Goal: Task Accomplishment & Management: Use online tool/utility

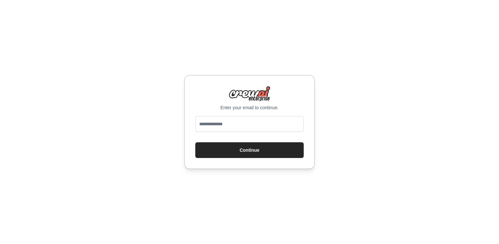
type input "**********"
click at [195, 142] on button "Continue" at bounding box center [249, 150] width 108 height 16
click at [256, 151] on button "Continue" at bounding box center [249, 150] width 108 height 16
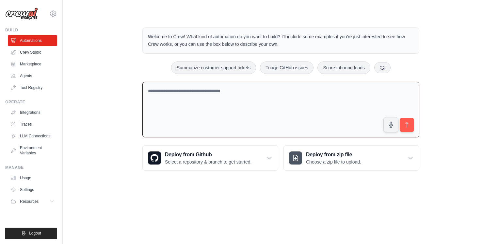
click at [265, 108] on textarea at bounding box center [280, 110] width 277 height 56
drag, startPoint x: 148, startPoint y: 35, endPoint x: 289, endPoint y: 47, distance: 142.2
click at [289, 47] on p "Welcome to Crew! What kind of automation do you want to build? I'll include som…" at bounding box center [281, 40] width 266 height 15
copy p "Welcome to Crew! What kind of automation do you want to build? I'll include som…"
click at [241, 92] on textarea at bounding box center [280, 110] width 277 height 56
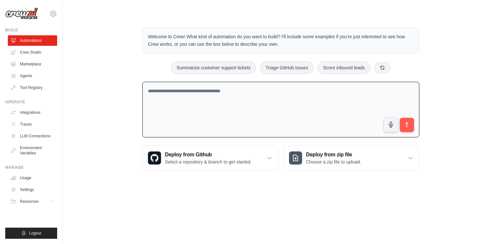
paste textarea "**********"
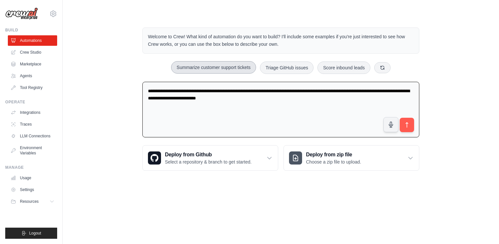
click at [213, 67] on button "Summarize customer support tickets" at bounding box center [213, 67] width 85 height 12
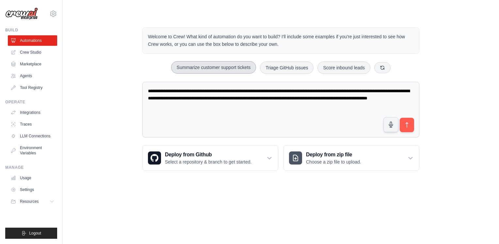
click at [213, 67] on button "Summarize customer support tickets" at bounding box center [213, 67] width 85 height 12
drag, startPoint x: 270, startPoint y: 117, endPoint x: 132, endPoint y: 72, distance: 145.9
click at [132, 72] on div "**********" at bounding box center [280, 99] width 415 height 164
paste textarea "**********"
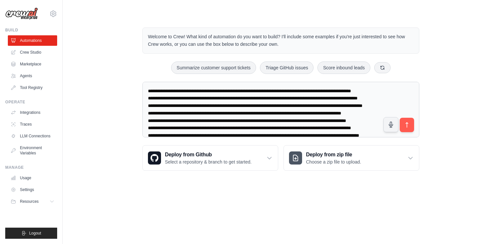
scroll to position [31, 0]
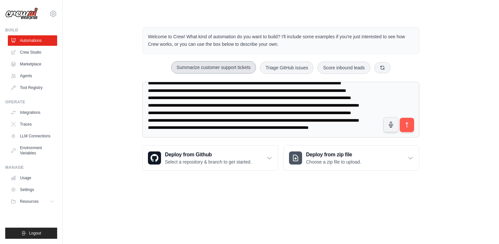
click at [217, 67] on button "Summarize customer support tickets" at bounding box center [213, 67] width 85 height 12
type textarea "**********"
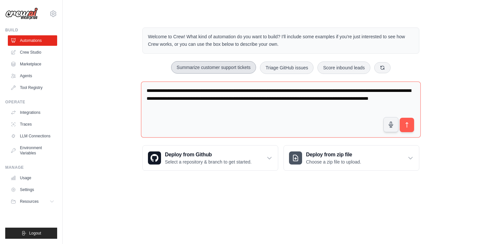
scroll to position [0, 0]
click at [217, 67] on button "Summarize customer support tickets" at bounding box center [213, 67] width 85 height 12
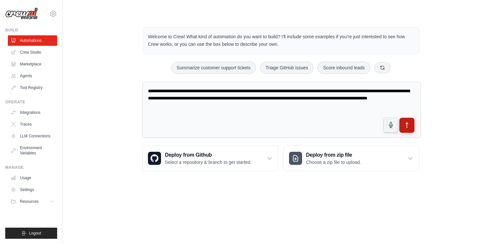
click at [406, 128] on button "submit" at bounding box center [406, 124] width 15 height 15
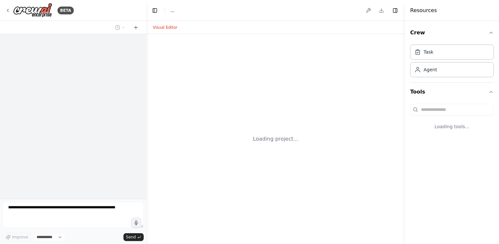
select select "****"
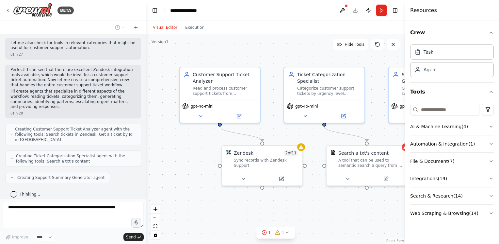
scroll to position [120, 0]
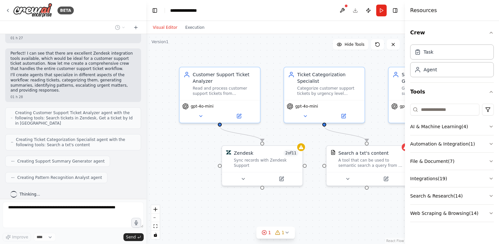
click at [395, 59] on div ".deletable-edge-delete-btn { width: 20px; height: 20px; border: 0px solid #ffff…" at bounding box center [275, 139] width 259 height 210
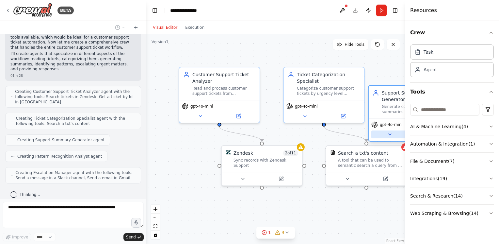
drag, startPoint x: 395, startPoint y: 108, endPoint x: 371, endPoint y: 128, distance: 31.1
click at [371, 130] on button at bounding box center [389, 134] width 37 height 8
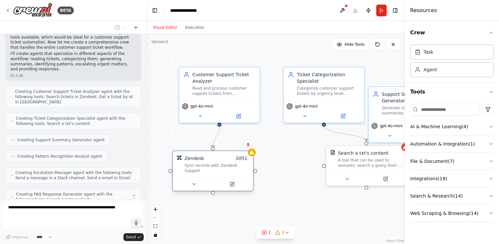
scroll to position [163, 0]
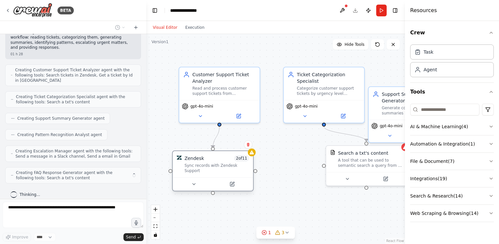
drag, startPoint x: 274, startPoint y: 154, endPoint x: 221, endPoint y: 161, distance: 53.7
click at [221, 161] on div "Zendesk 2 of 11" at bounding box center [216, 158] width 65 height 7
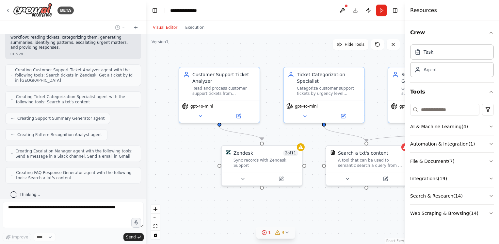
click at [285, 233] on icon at bounding box center [286, 231] width 5 height 5
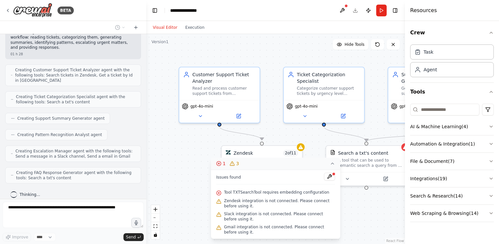
click at [366, 224] on div ".deletable-edge-delete-btn { width: 20px; height: 20px; border: 0px solid #ffff…" at bounding box center [275, 139] width 259 height 210
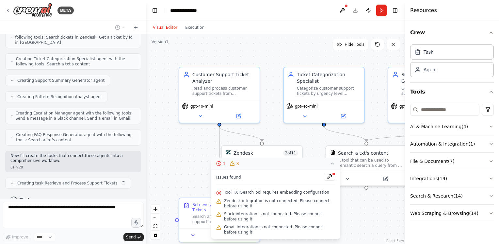
scroll to position [205, 0]
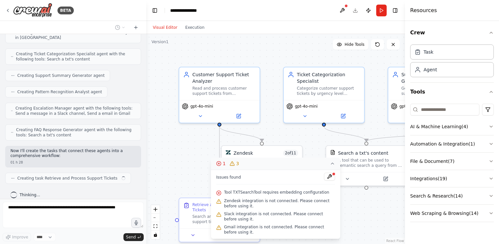
click at [366, 224] on div ".deletable-edge-delete-btn { width: 20px; height: 20px; border: 0px solid #ffff…" at bounding box center [275, 139] width 259 height 210
